Goal: Task Accomplishment & Management: Complete application form

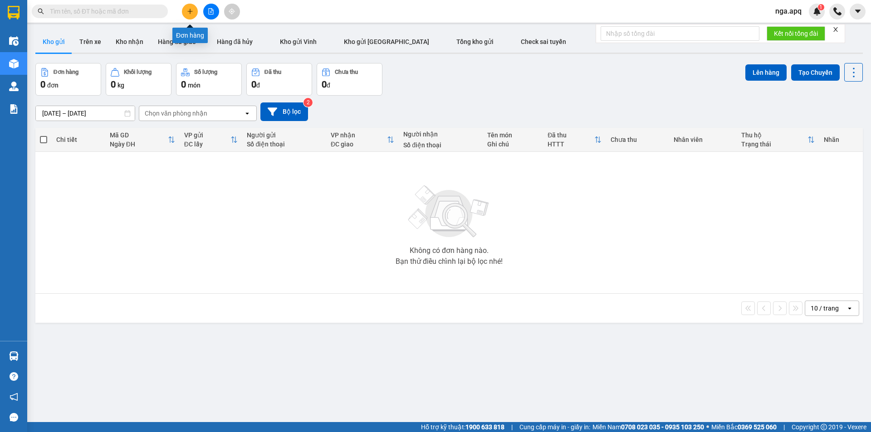
click at [189, 16] on button at bounding box center [190, 12] width 16 height 16
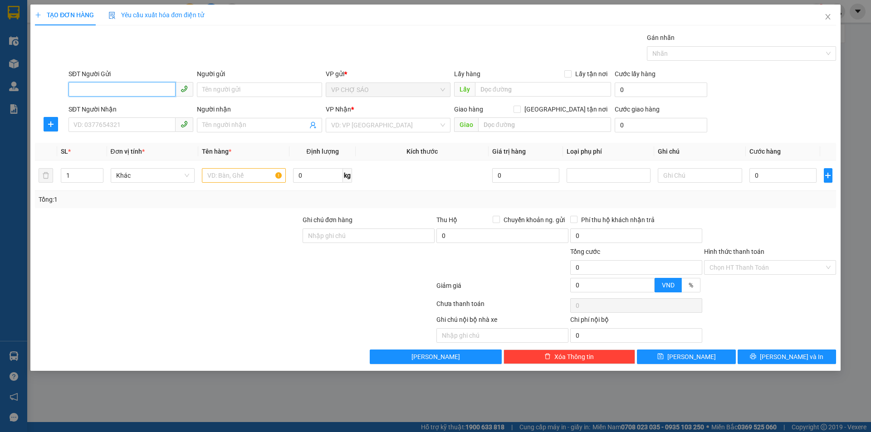
click at [76, 87] on input "SĐT Người Gửi" at bounding box center [122, 89] width 107 height 15
click at [110, 108] on div "0915125943 - [PERSON_NAME]" at bounding box center [131, 108] width 114 height 10
type input "0915125943"
type input "[PERSON_NAME]"
type input "0915125943"
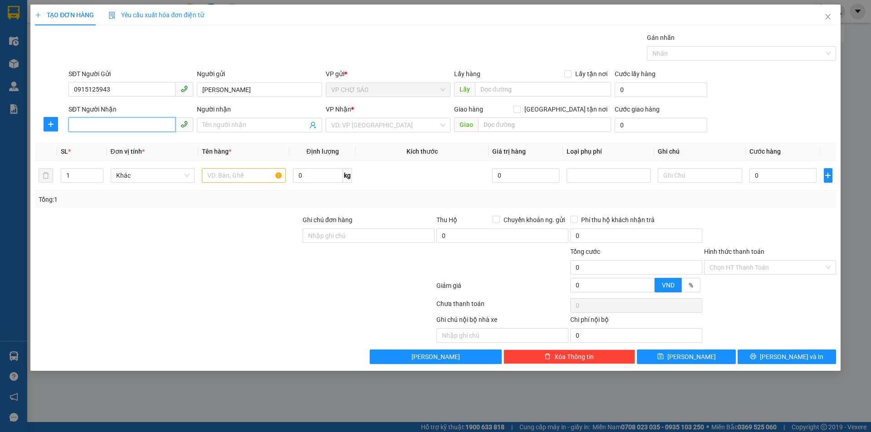
click at [92, 126] on input "SĐT Người Nhận" at bounding box center [122, 124] width 107 height 15
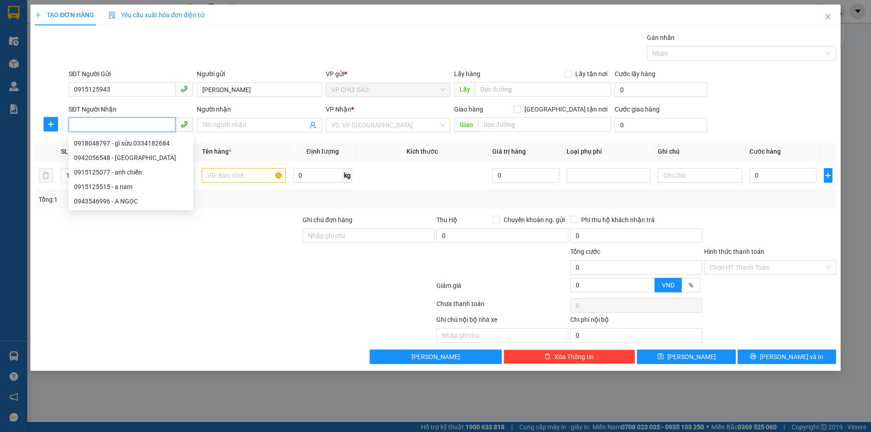
click at [73, 123] on input "SĐT Người Nhận" at bounding box center [122, 124] width 107 height 15
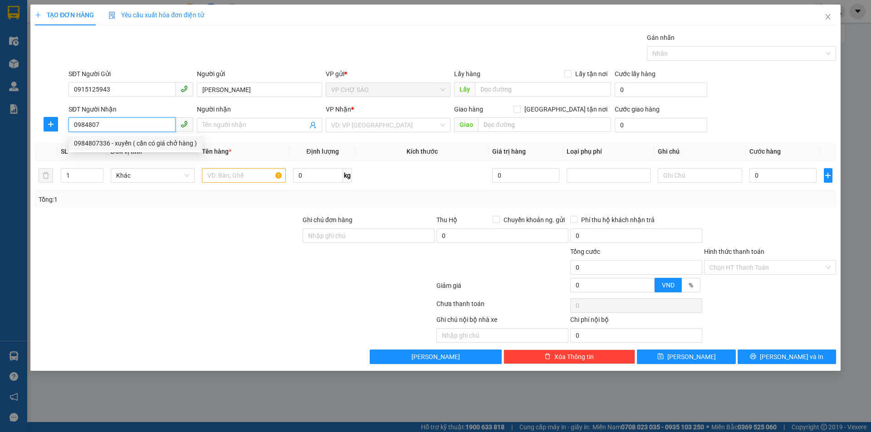
click at [150, 144] on div "0984807336 - xuyến ( cần có giá chở hàng )" at bounding box center [135, 143] width 123 height 10
type input "0984807336"
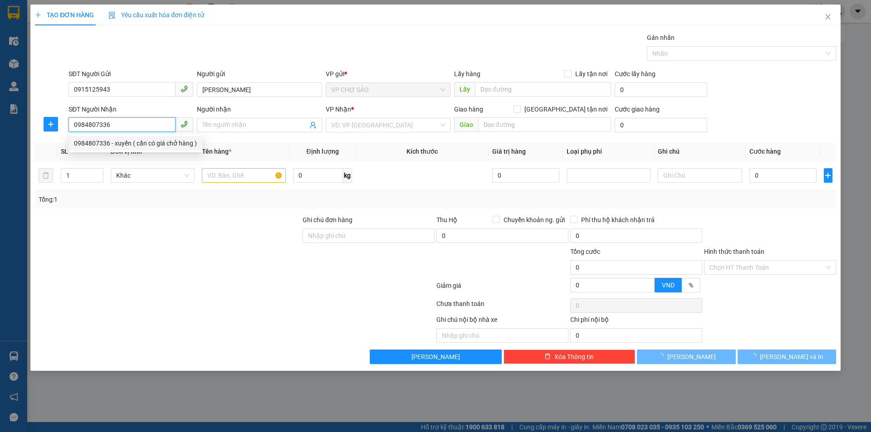
type input "xuyến ( cần có giá chở hàng )"
checkbox input "true"
type input "số 12,dãy c5,ngõ 8,ngô quyền, [GEOGRAPHIC_DATA],[GEOGRAPHIC_DATA]"
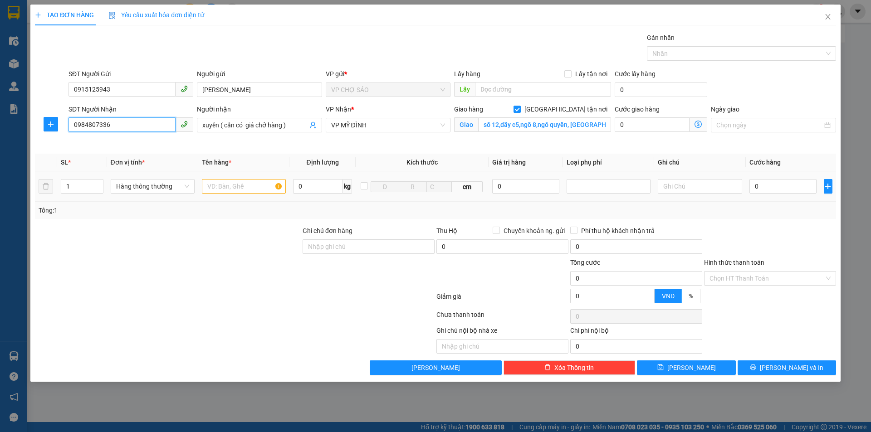
type input "0984807336"
click at [211, 187] on input "text" at bounding box center [244, 186] width 84 height 15
type input "trưng"
click at [286, 127] on input "xuyến ( cần có giá chở hàng )" at bounding box center [254, 125] width 105 height 10
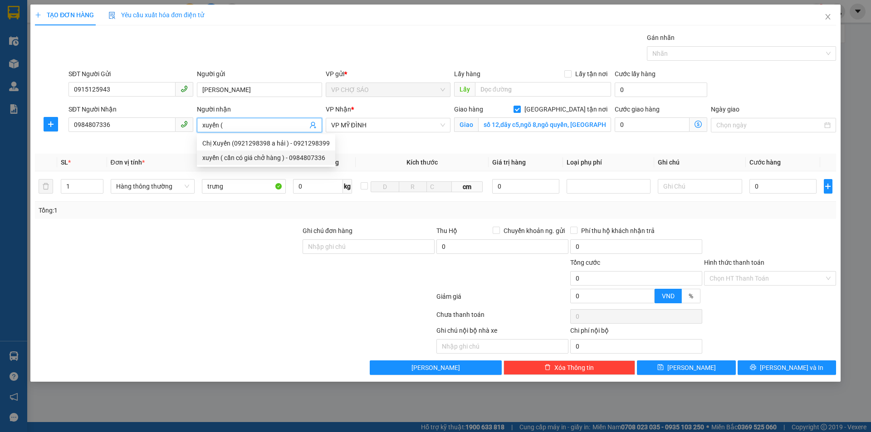
type input "xuyến ("
click at [506, 289] on div at bounding box center [503, 274] width 134 height 32
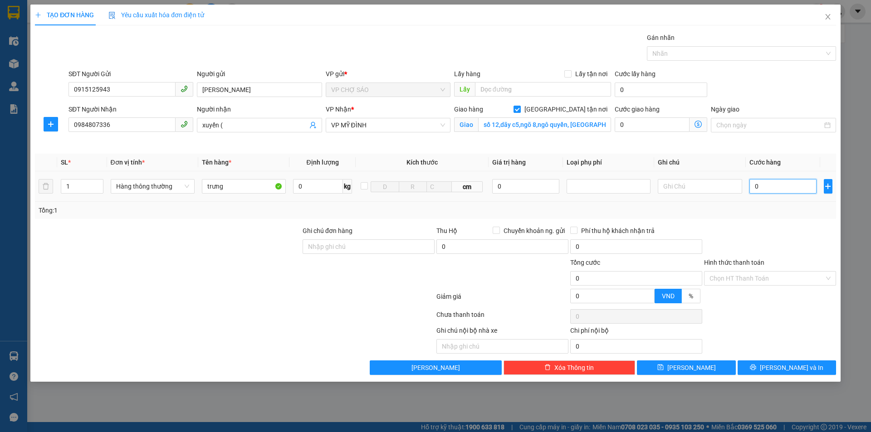
click at [759, 189] on input "0" at bounding box center [783, 186] width 68 height 15
type input "4"
type input "40"
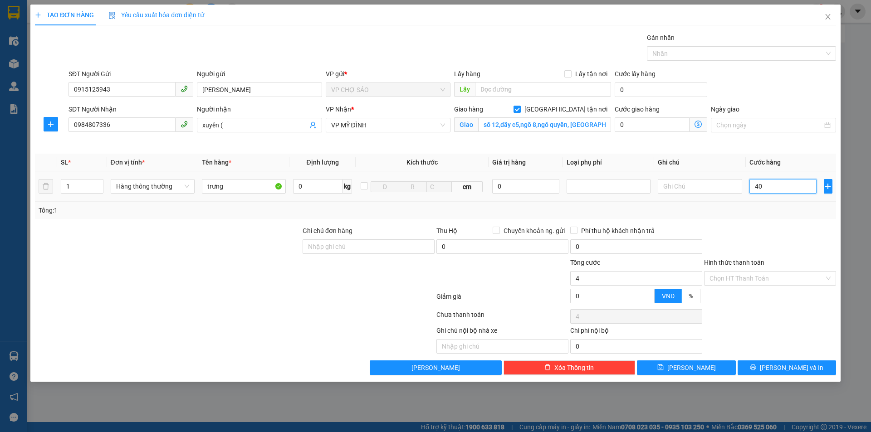
type input "40"
type input "400"
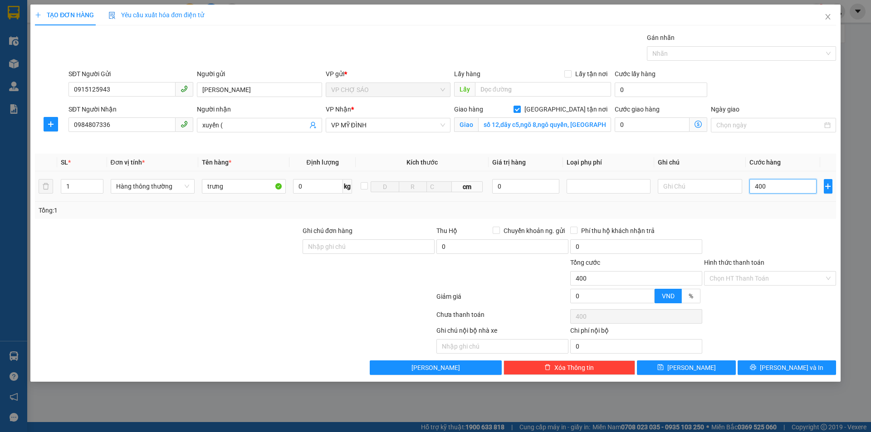
type input "4.000"
type input "40.000"
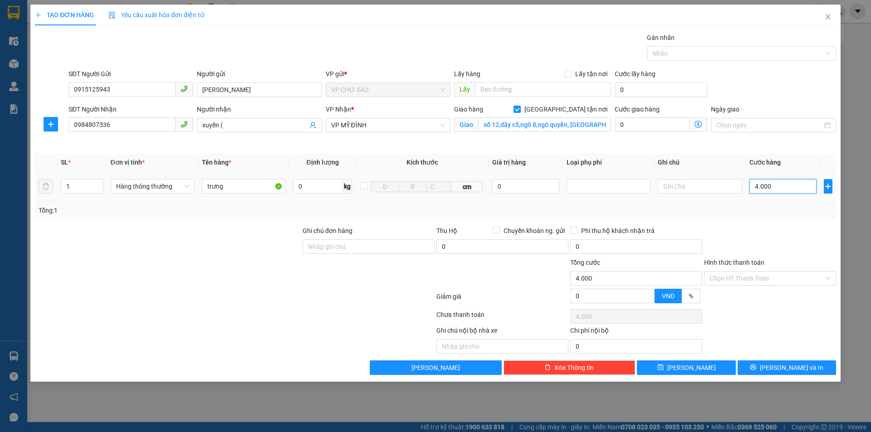
type input "40.000"
click at [790, 368] on span "[PERSON_NAME] và In" at bounding box center [792, 368] width 64 height 10
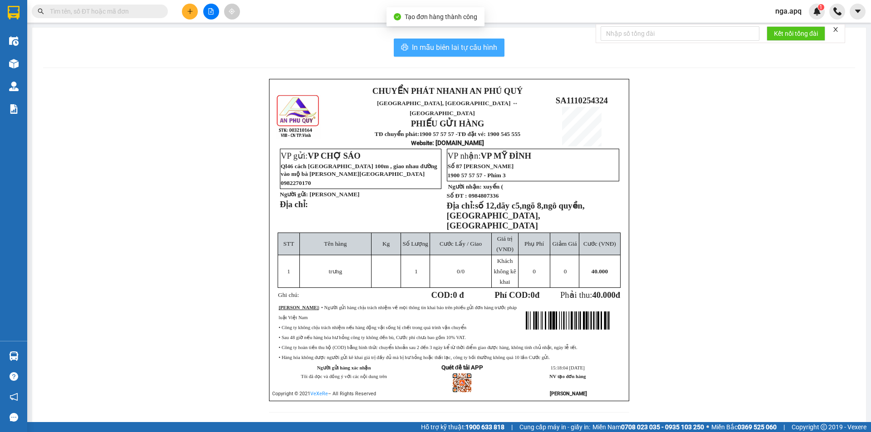
click at [448, 43] on span "In mẫu biên lai tự cấu hình" at bounding box center [454, 47] width 85 height 11
